Goal: Task Accomplishment & Management: Manage account settings

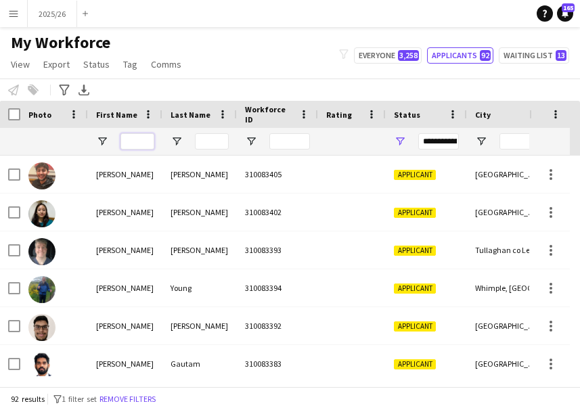
click at [150, 140] on input "First Name Filter Input" at bounding box center [137, 141] width 34 height 16
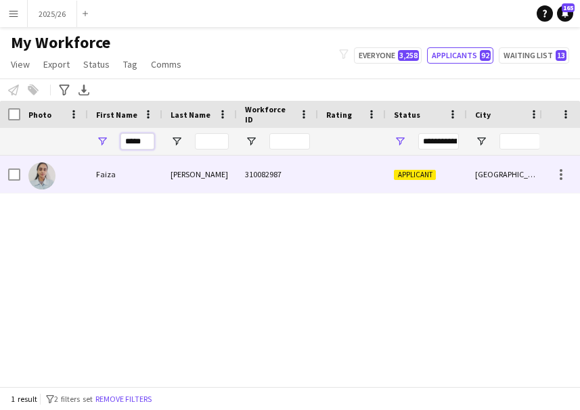
type input "*****"
click at [322, 175] on div at bounding box center [352, 174] width 68 height 37
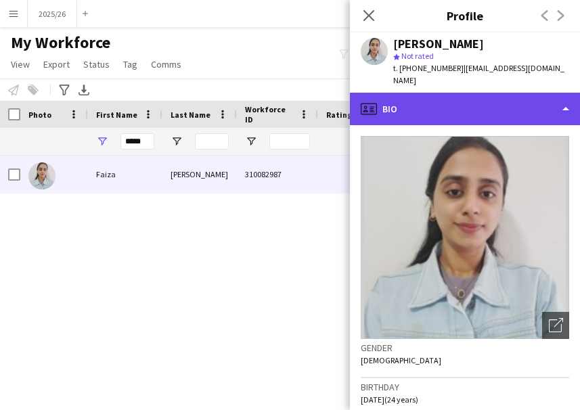
click at [401, 106] on div "profile Bio" at bounding box center [465, 109] width 230 height 32
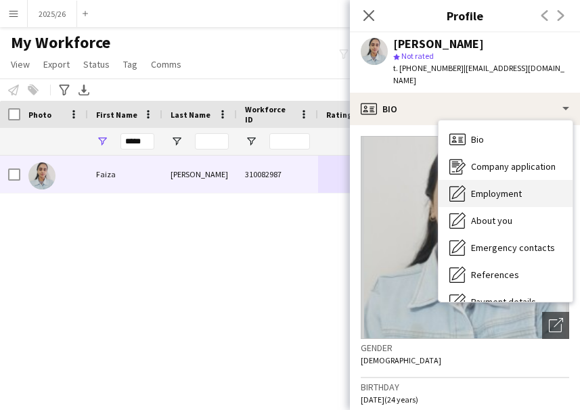
click at [536, 180] on div "Employment Employment" at bounding box center [505, 193] width 134 height 27
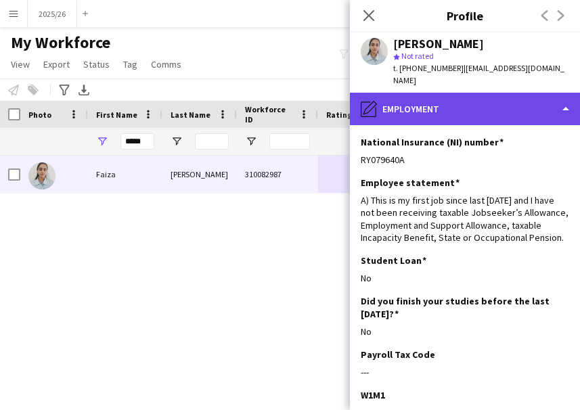
click at [496, 101] on div "pencil4 Employment" at bounding box center [465, 109] width 230 height 32
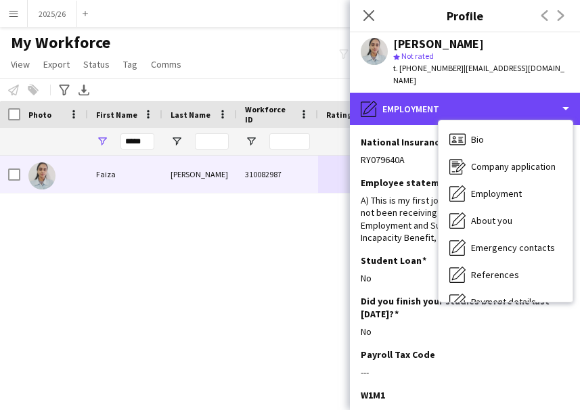
scroll to position [154, 0]
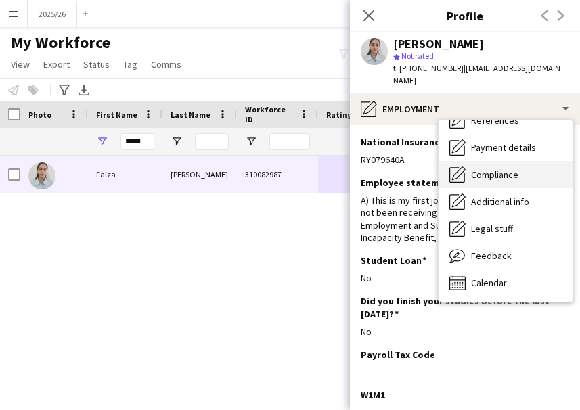
click at [489, 168] on span "Compliance" at bounding box center [494, 174] width 47 height 12
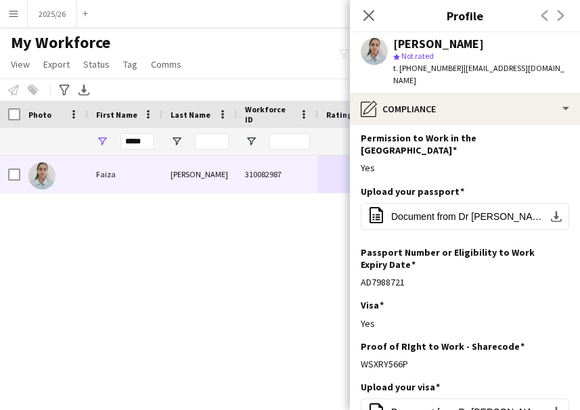
scroll to position [46, 0]
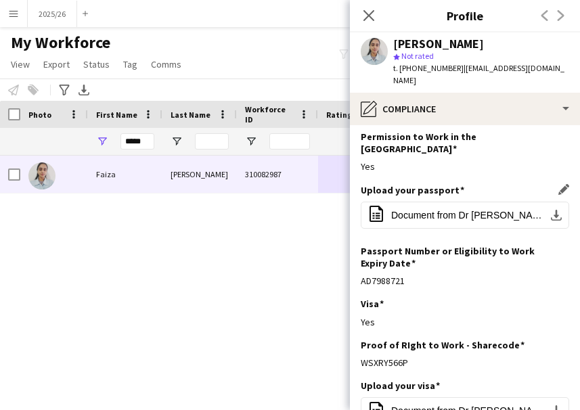
click at [468, 209] on div "Upload your passport Edit this field office-file-sheet Document from Dr [PERSON…" at bounding box center [465, 214] width 208 height 61
click at [446, 210] on span "Document from Dr [PERSON_NAME].pdf" at bounding box center [467, 215] width 153 height 11
drag, startPoint x: 417, startPoint y: 338, endPoint x: 362, endPoint y: 338, distance: 55.5
click at [362, 357] on div "WSXRY566P" at bounding box center [465, 363] width 208 height 12
copy div "WSXRY566P"
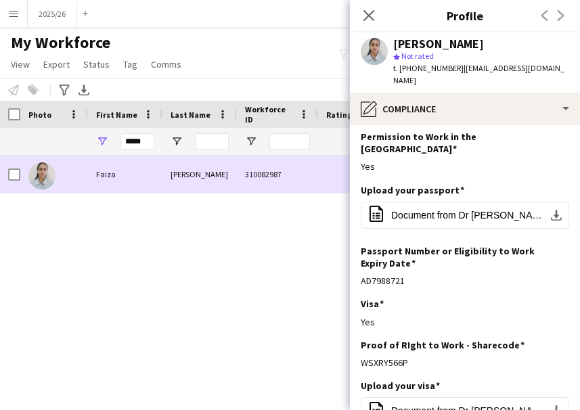
click at [185, 181] on div "[PERSON_NAME]" at bounding box center [199, 174] width 74 height 37
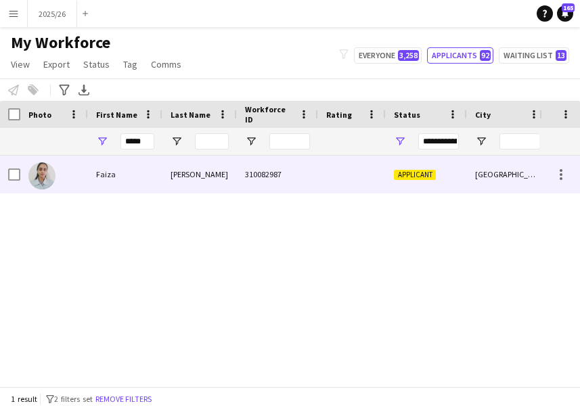
click at [310, 191] on div "310082987" at bounding box center [277, 174] width 81 height 37
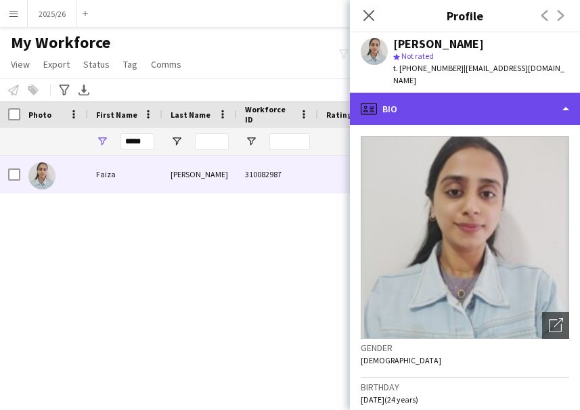
click at [525, 97] on div "profile Bio" at bounding box center [465, 109] width 230 height 32
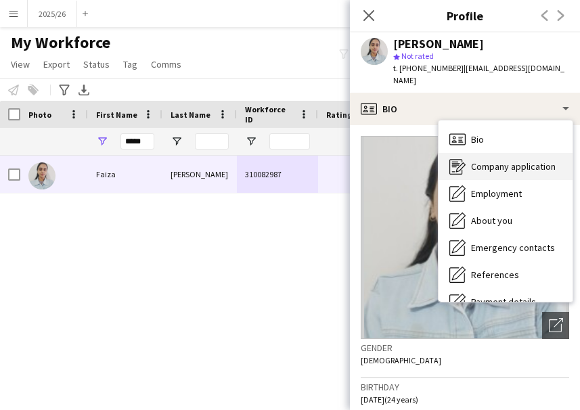
click at [528, 160] on span "Company application" at bounding box center [513, 166] width 85 height 12
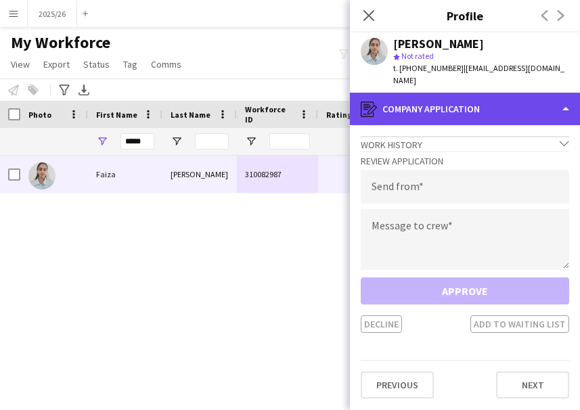
click at [493, 107] on div "register Company application" at bounding box center [465, 109] width 230 height 32
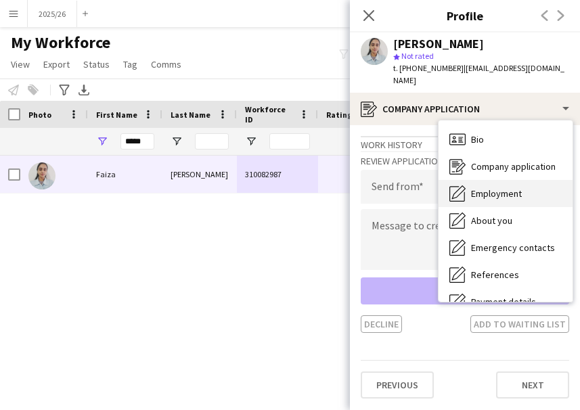
click at [505, 187] on span "Employment" at bounding box center [496, 193] width 51 height 12
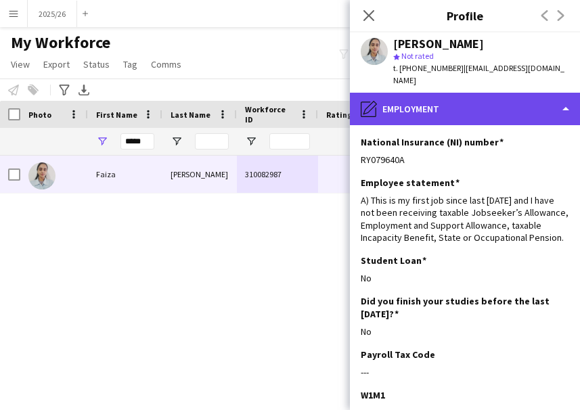
click at [506, 93] on div "pencil4 Employment" at bounding box center [465, 109] width 230 height 32
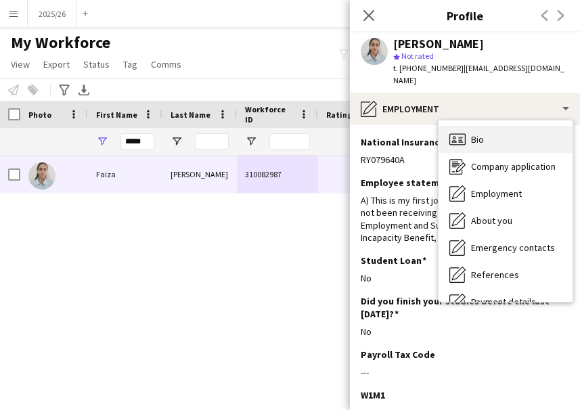
click at [541, 126] on div "Bio Bio" at bounding box center [505, 139] width 134 height 27
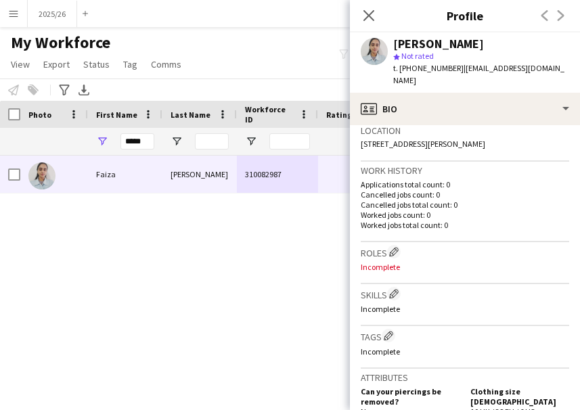
scroll to position [286, 0]
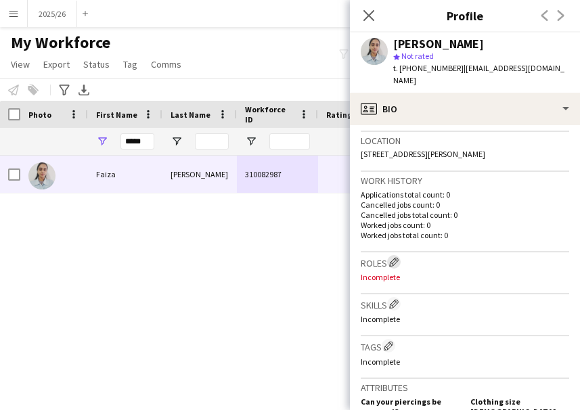
click at [397, 257] on app-icon "Edit crew company roles" at bounding box center [393, 261] width 9 height 9
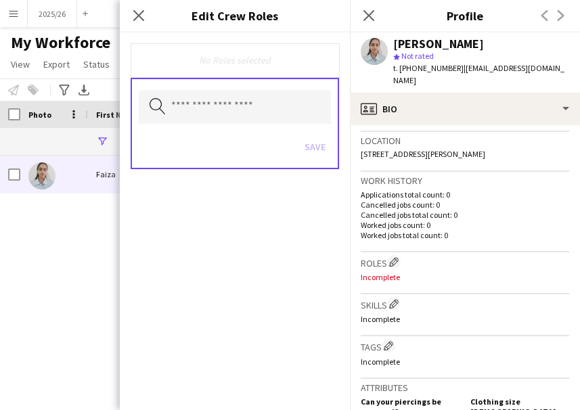
click at [392, 298] on h3 "Skills Edit crew company skills" at bounding box center [465, 304] width 208 height 14
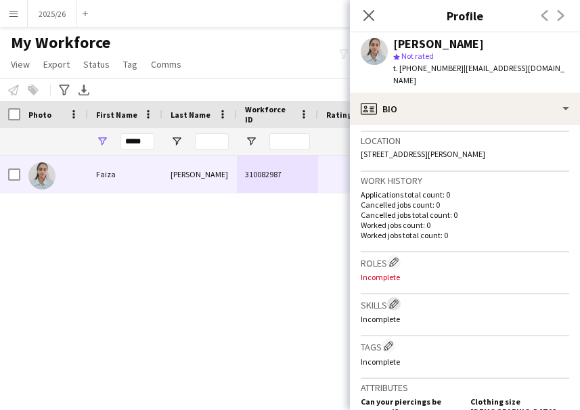
click at [395, 299] on app-icon "Edit crew company skills" at bounding box center [393, 303] width 9 height 9
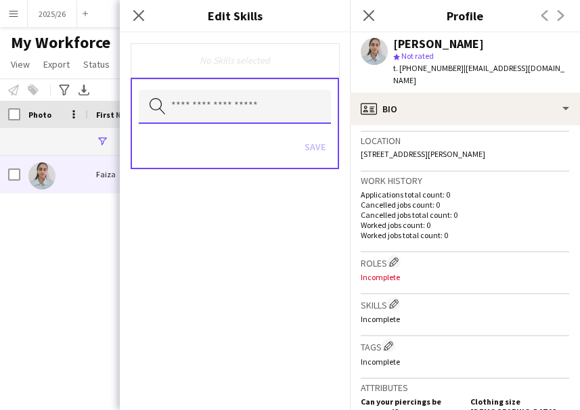
click at [249, 96] on input "text" at bounding box center [235, 107] width 192 height 34
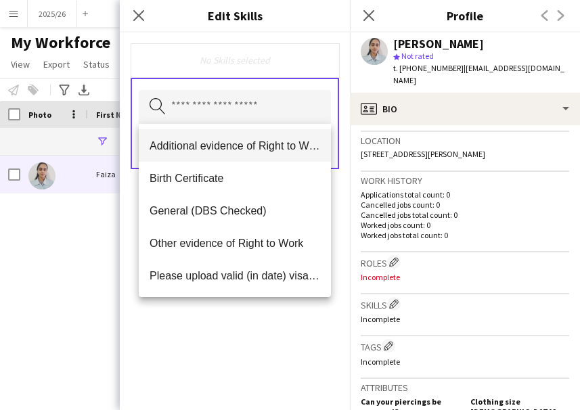
click at [212, 137] on mat-option "Additional evidence of Right to Work" at bounding box center [235, 145] width 192 height 32
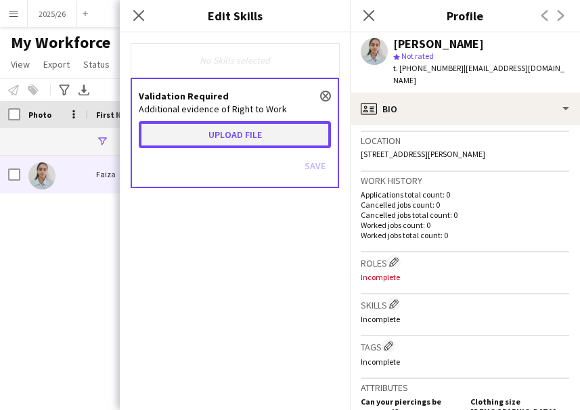
click at [214, 137] on button "Upload file" at bounding box center [235, 134] width 192 height 27
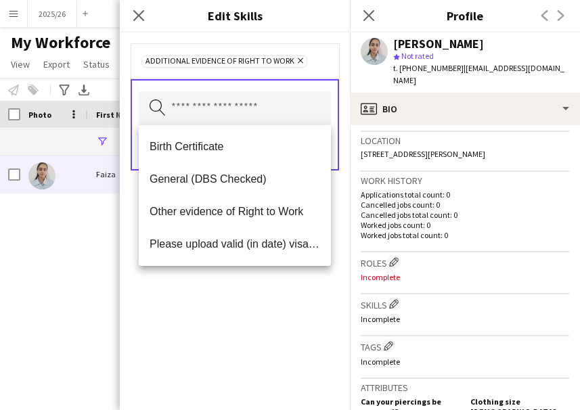
click at [392, 230] on p "Worked jobs total count: 0" at bounding box center [465, 235] width 208 height 10
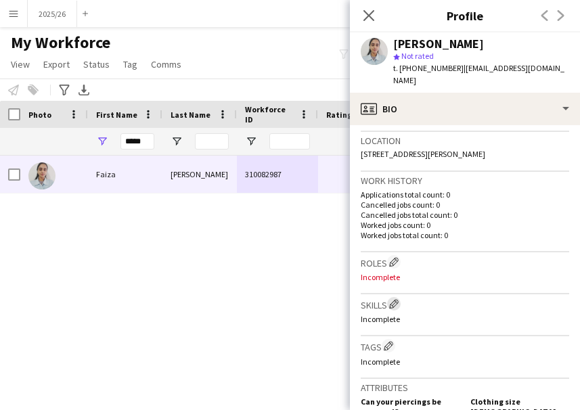
click at [397, 299] on app-icon "Edit crew company skills" at bounding box center [393, 303] width 9 height 9
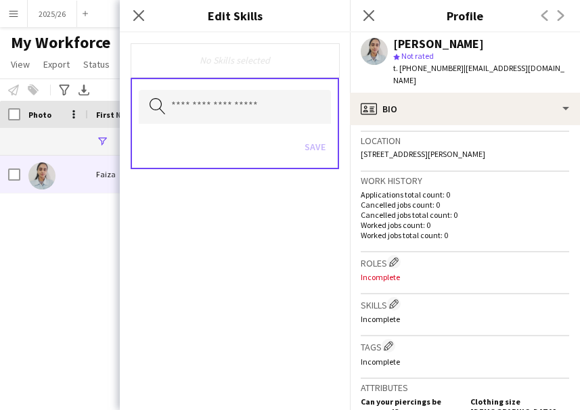
click at [290, 127] on div "Search by skill name Save" at bounding box center [235, 123] width 208 height 91
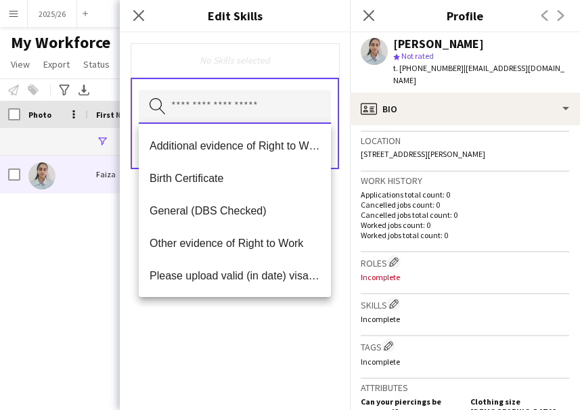
click at [265, 109] on input "text" at bounding box center [235, 107] width 192 height 34
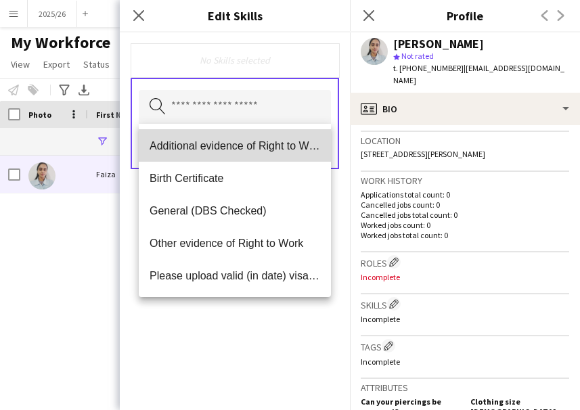
click at [235, 143] on span "Additional evidence of Right to Work" at bounding box center [235, 145] width 171 height 13
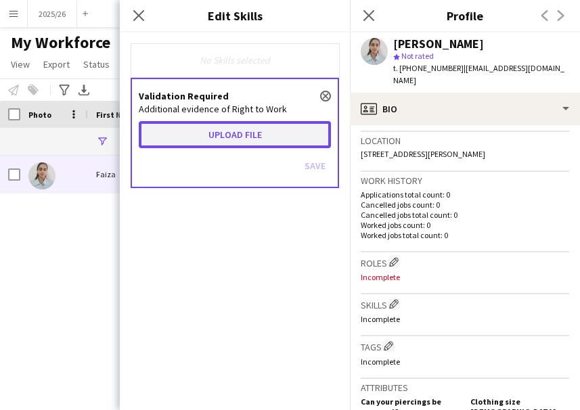
click at [237, 142] on button "Upload file" at bounding box center [235, 134] width 192 height 27
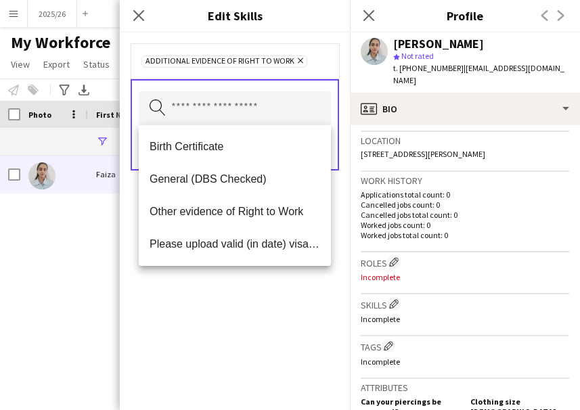
click at [361, 149] on span "[STREET_ADDRESS][PERSON_NAME]" at bounding box center [423, 154] width 124 height 10
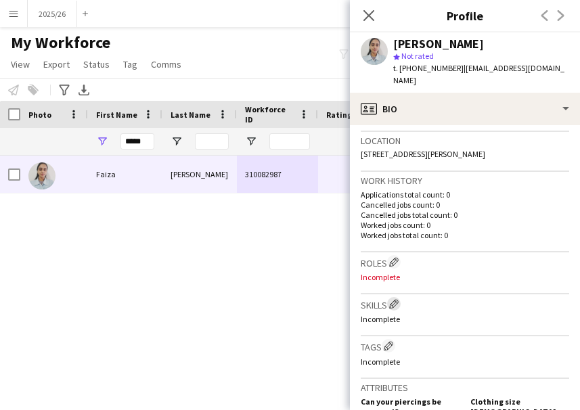
click at [397, 299] on app-icon "Edit crew company skills" at bounding box center [393, 303] width 9 height 9
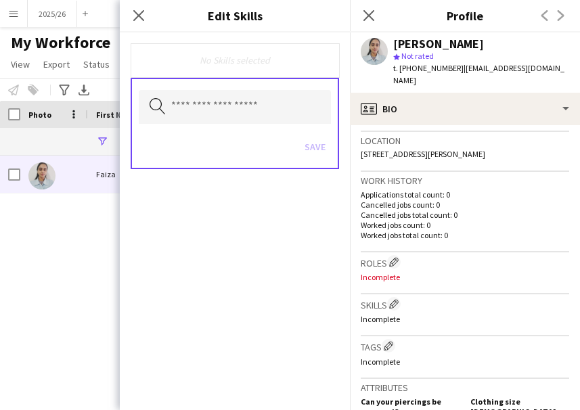
click at [273, 124] on div "Search by skill name Save" at bounding box center [235, 123] width 208 height 91
click at [256, 109] on input "text" at bounding box center [235, 107] width 192 height 34
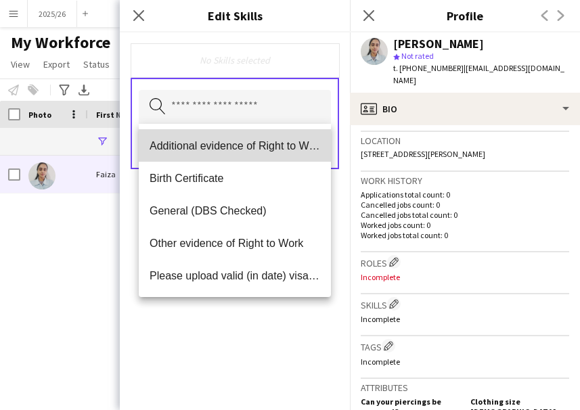
click at [189, 160] on mat-option "Additional evidence of Right to Work" at bounding box center [235, 145] width 192 height 32
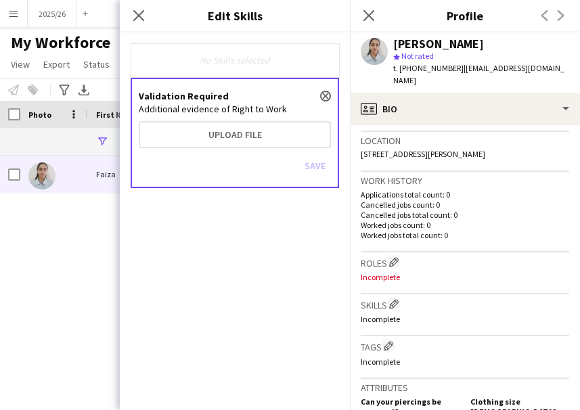
click at [274, 149] on div "Save" at bounding box center [235, 167] width 192 height 39
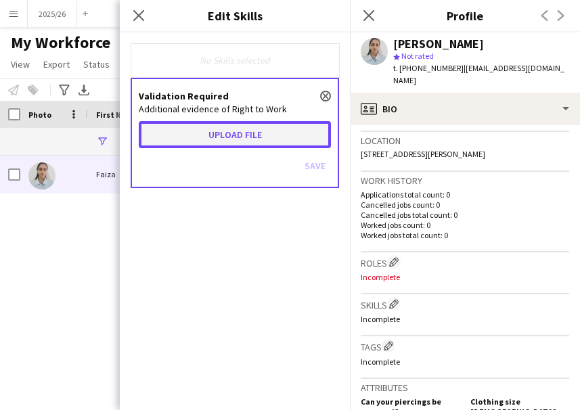
click at [267, 143] on button "Upload file" at bounding box center [235, 134] width 192 height 27
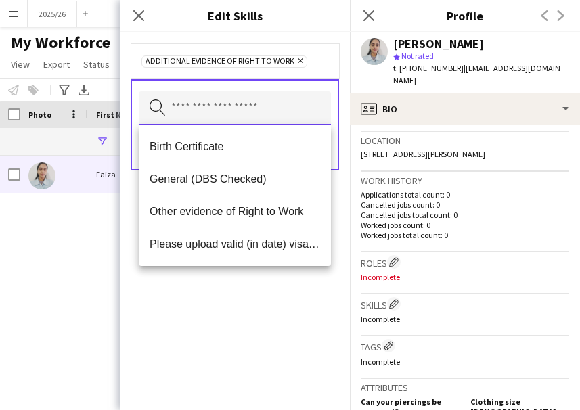
click at [295, 110] on input "text" at bounding box center [235, 108] width 192 height 34
click at [298, 95] on input "text" at bounding box center [235, 108] width 192 height 34
click at [321, 72] on div "Additional evidence of Right to Work Remove" at bounding box center [235, 60] width 208 height 35
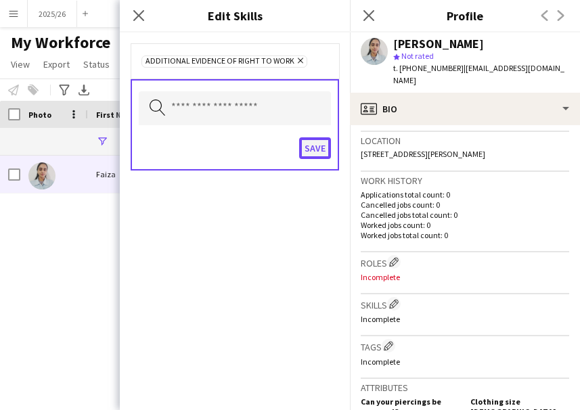
click at [318, 150] on button "Save" at bounding box center [315, 148] width 32 height 22
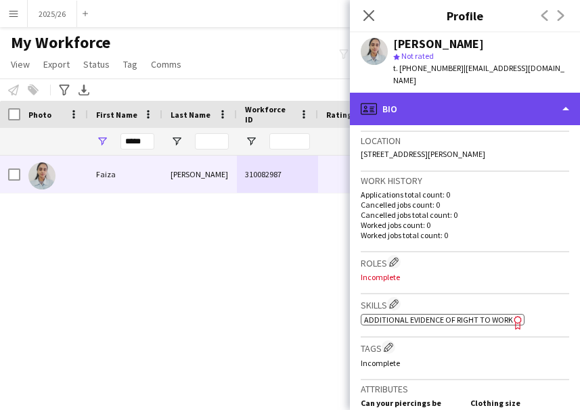
click at [435, 93] on div "profile Bio" at bounding box center [465, 109] width 230 height 32
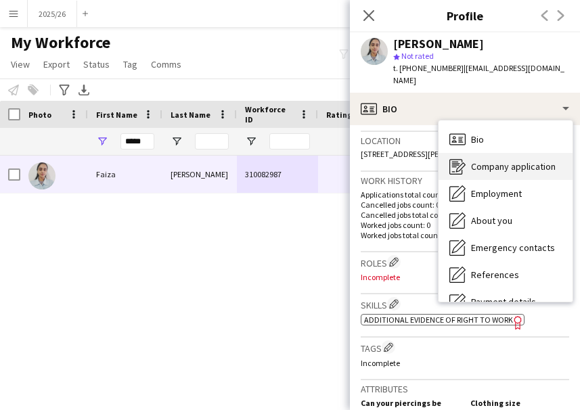
click at [484, 163] on div "Company application Company application" at bounding box center [505, 166] width 134 height 27
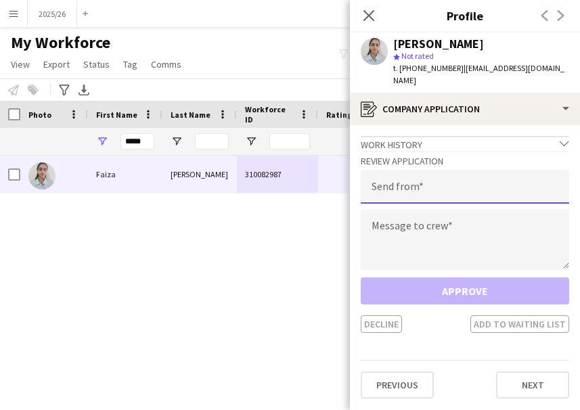
click at [438, 187] on input "email" at bounding box center [465, 187] width 208 height 34
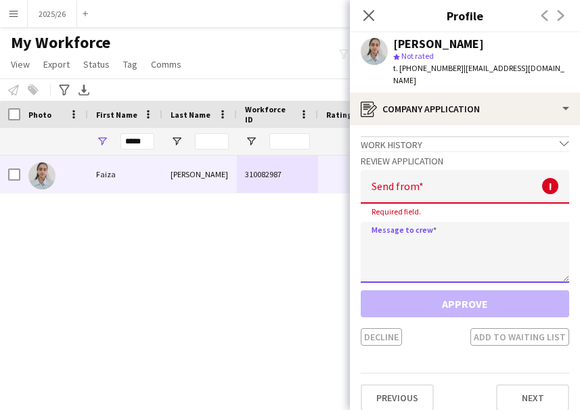
click at [447, 208] on div "Review Application Send from ! Required field. Message to crew Approve Decline …" at bounding box center [465, 248] width 208 height 195
paste textarea "**********"
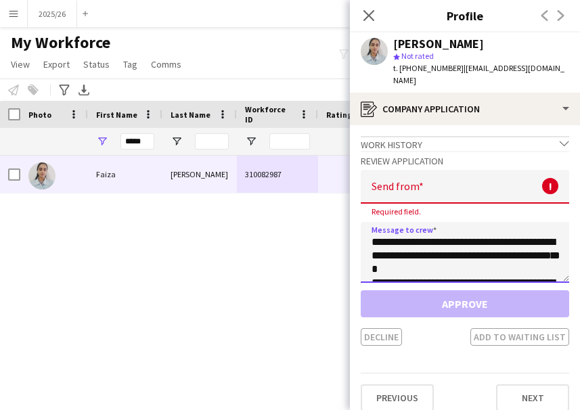
scroll to position [265, 0]
type textarea "**********"
click at [429, 185] on input "email" at bounding box center [465, 187] width 208 height 34
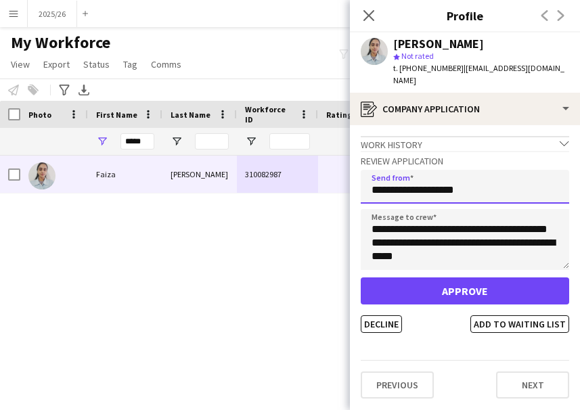
type input "**********"
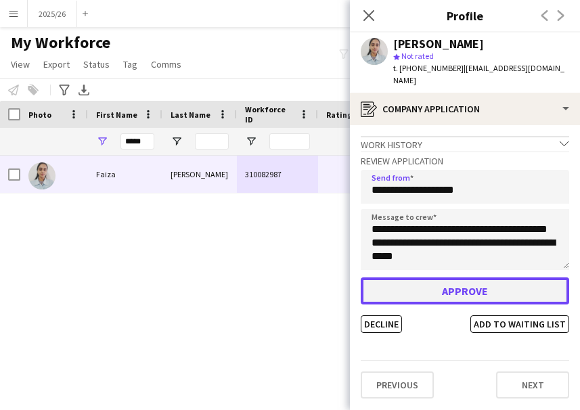
click at [441, 285] on button "Approve" at bounding box center [465, 290] width 208 height 27
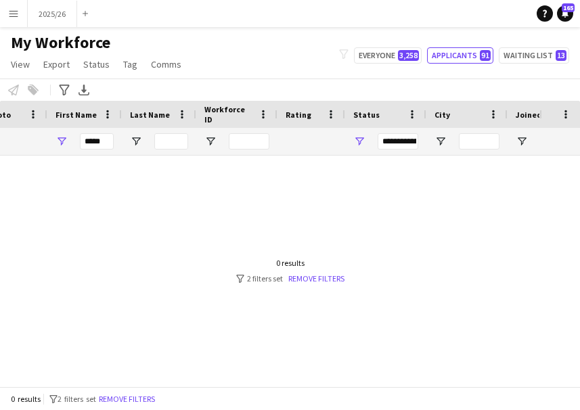
scroll to position [0, 0]
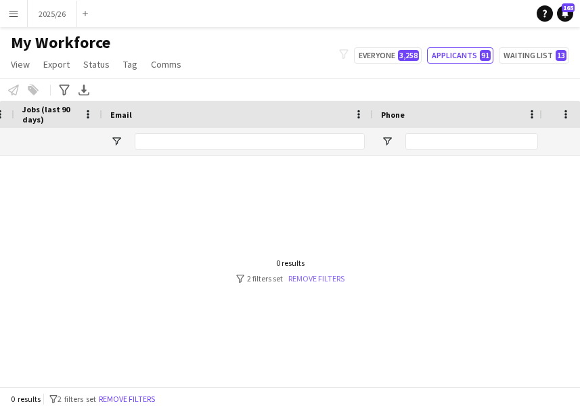
click at [323, 275] on link "Remove filters" at bounding box center [316, 278] width 56 height 10
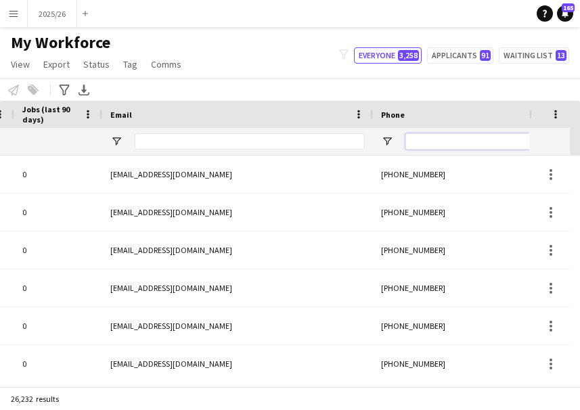
click at [453, 135] on input "Phone Filter Input" at bounding box center [471, 141] width 133 height 16
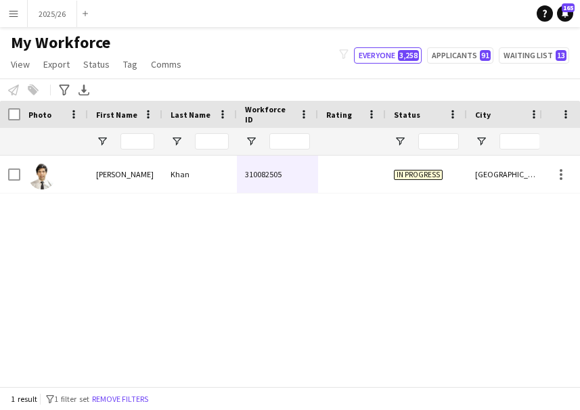
type input "******"
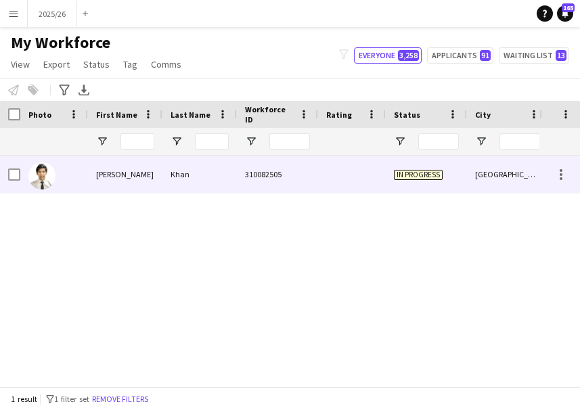
click at [166, 181] on div "Khan" at bounding box center [199, 174] width 74 height 37
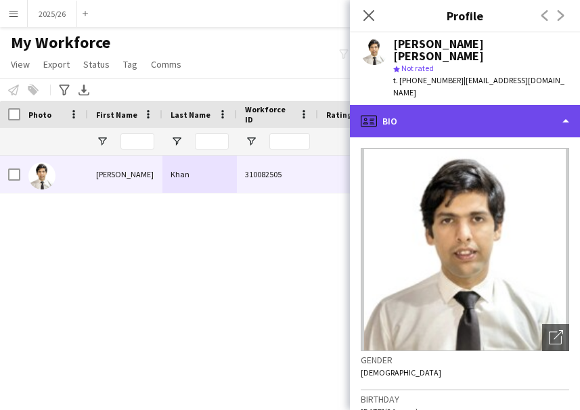
click at [463, 122] on div "profile Bio" at bounding box center [465, 121] width 230 height 32
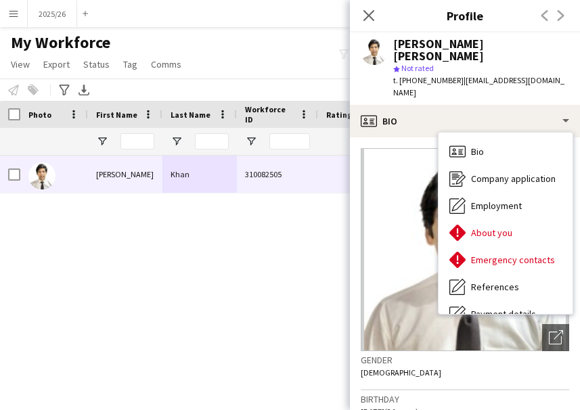
click at [286, 55] on div "My Workforce View Views Default view New view Update view Delete view Edit name…" at bounding box center [290, 55] width 580 height 46
